Goal: Communication & Community: Share content

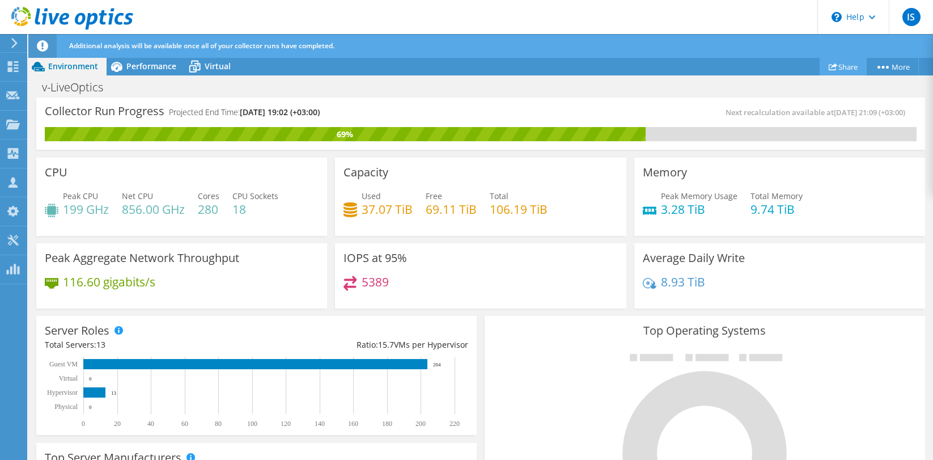
click at [838, 68] on link "Share" at bounding box center [843, 67] width 47 height 18
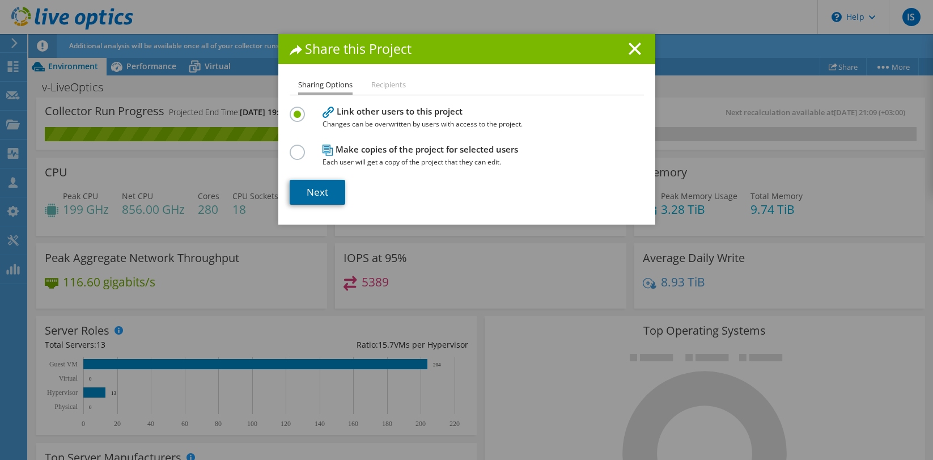
click at [329, 192] on link "Next" at bounding box center [318, 192] width 56 height 25
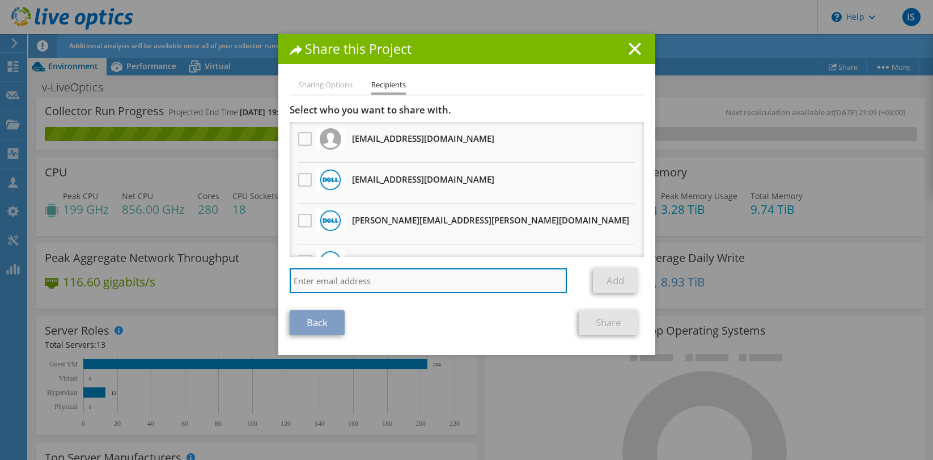
click at [330, 279] on input "search" at bounding box center [429, 280] width 278 height 25
click at [314, 281] on input "ziv." at bounding box center [429, 280] width 278 height 25
paste input "[PERSON_NAME] <[EMAIL_ADDRESS][DOMAIN_NAME]>"
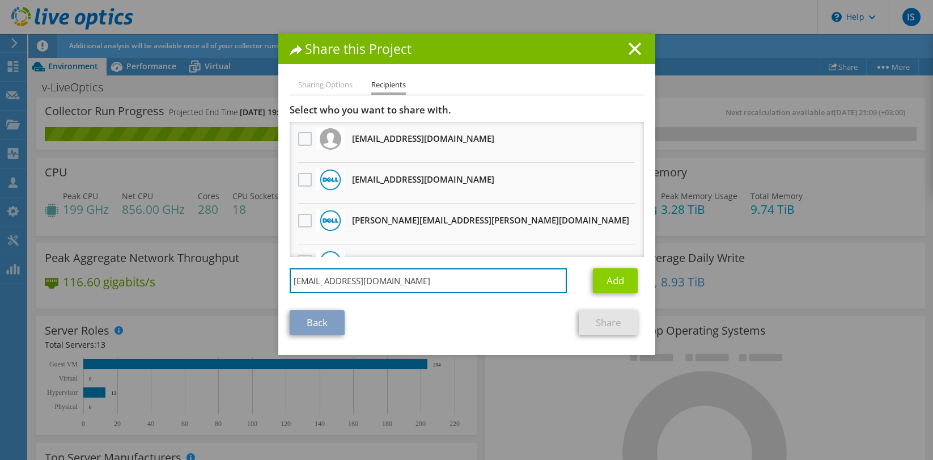
type input "[EMAIL_ADDRESS][DOMAIN_NAME]"
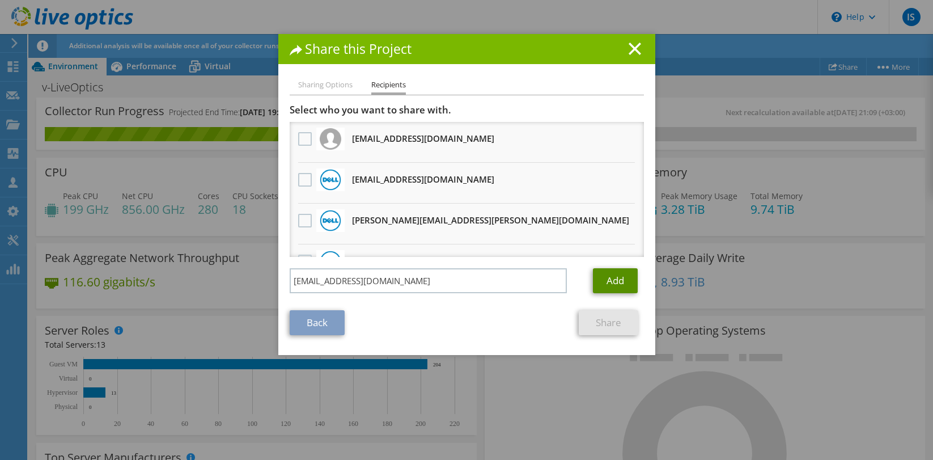
click at [616, 281] on link "Add" at bounding box center [615, 280] width 45 height 25
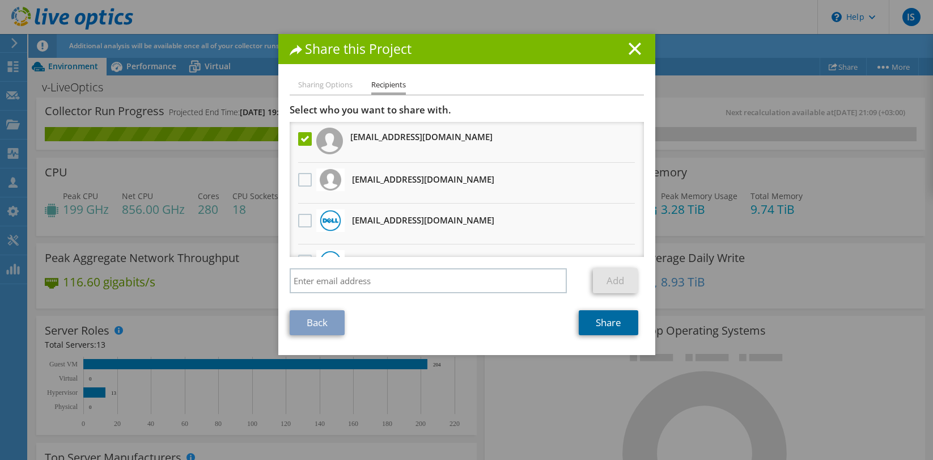
click at [600, 321] on link "Share" at bounding box center [609, 322] width 60 height 25
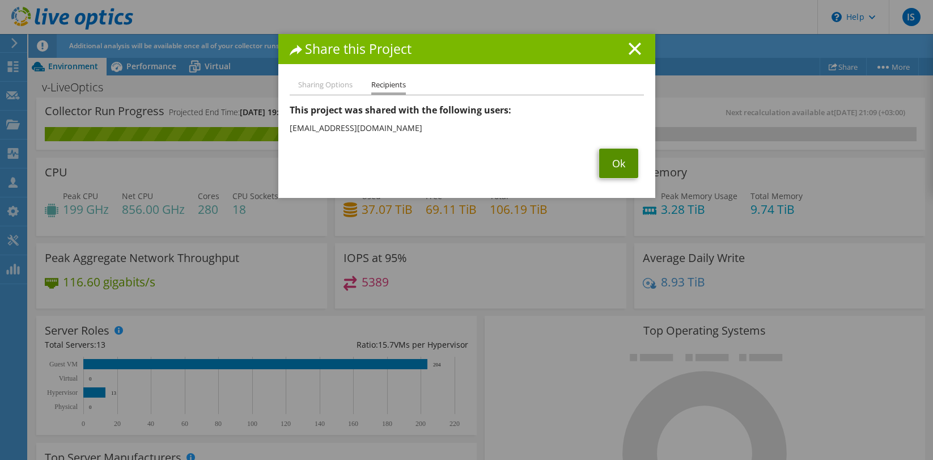
drag, startPoint x: 607, startPoint y: 159, endPoint x: 599, endPoint y: 167, distance: 10.4
click at [607, 159] on link "Ok" at bounding box center [618, 163] width 39 height 29
